Goal: Check status

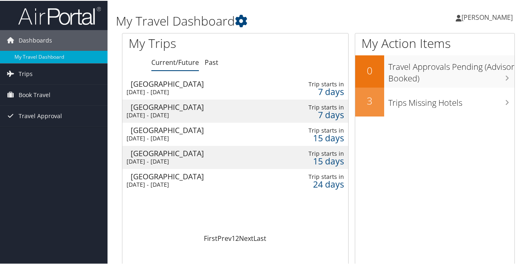
click at [154, 138] on div "Wed 24 Sep 2025 - Wed 1 Oct 2025" at bounding box center [196, 137] width 140 height 7
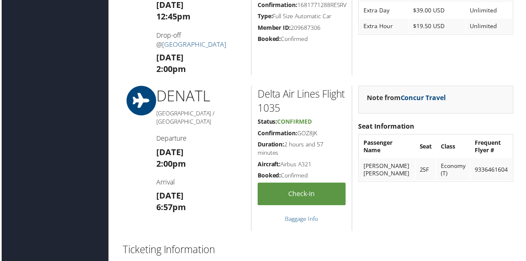
scroll to position [750, 0]
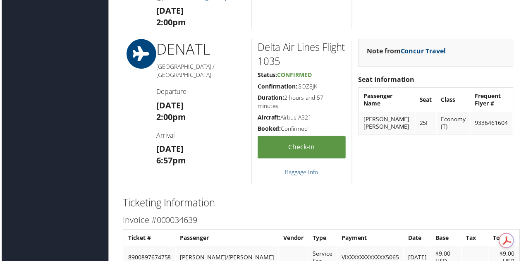
click at [305, 110] on h5 "Duration: 2 hours and 57 minutes" at bounding box center [301, 102] width 88 height 16
click at [436, 56] on link "Concur Travel" at bounding box center [423, 51] width 45 height 9
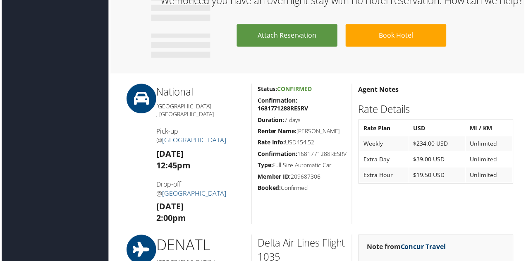
scroll to position [552, 0]
